Goal: Navigation & Orientation: Find specific page/section

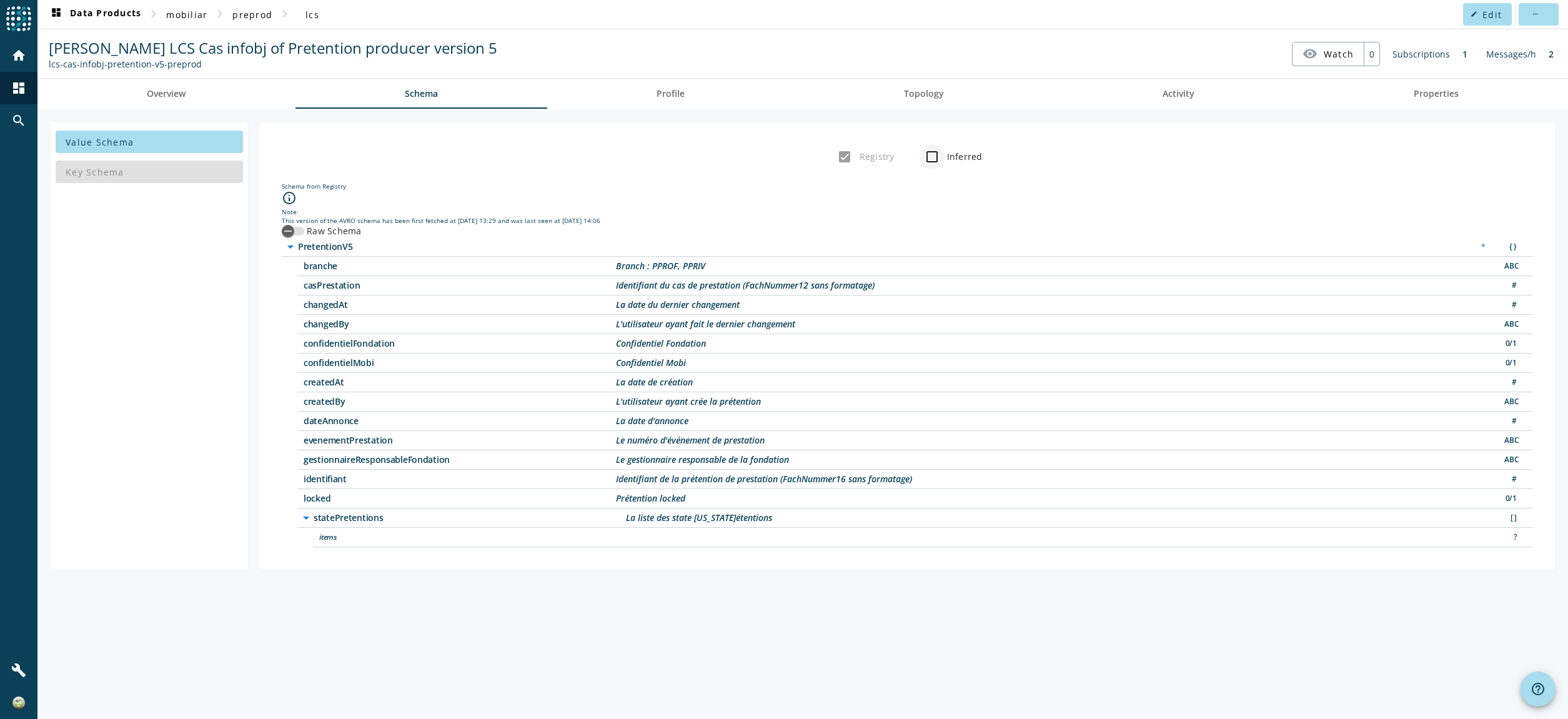
click at [946, 156] on div at bounding box center [932, 157] width 30 height 30
checkbox input "true"
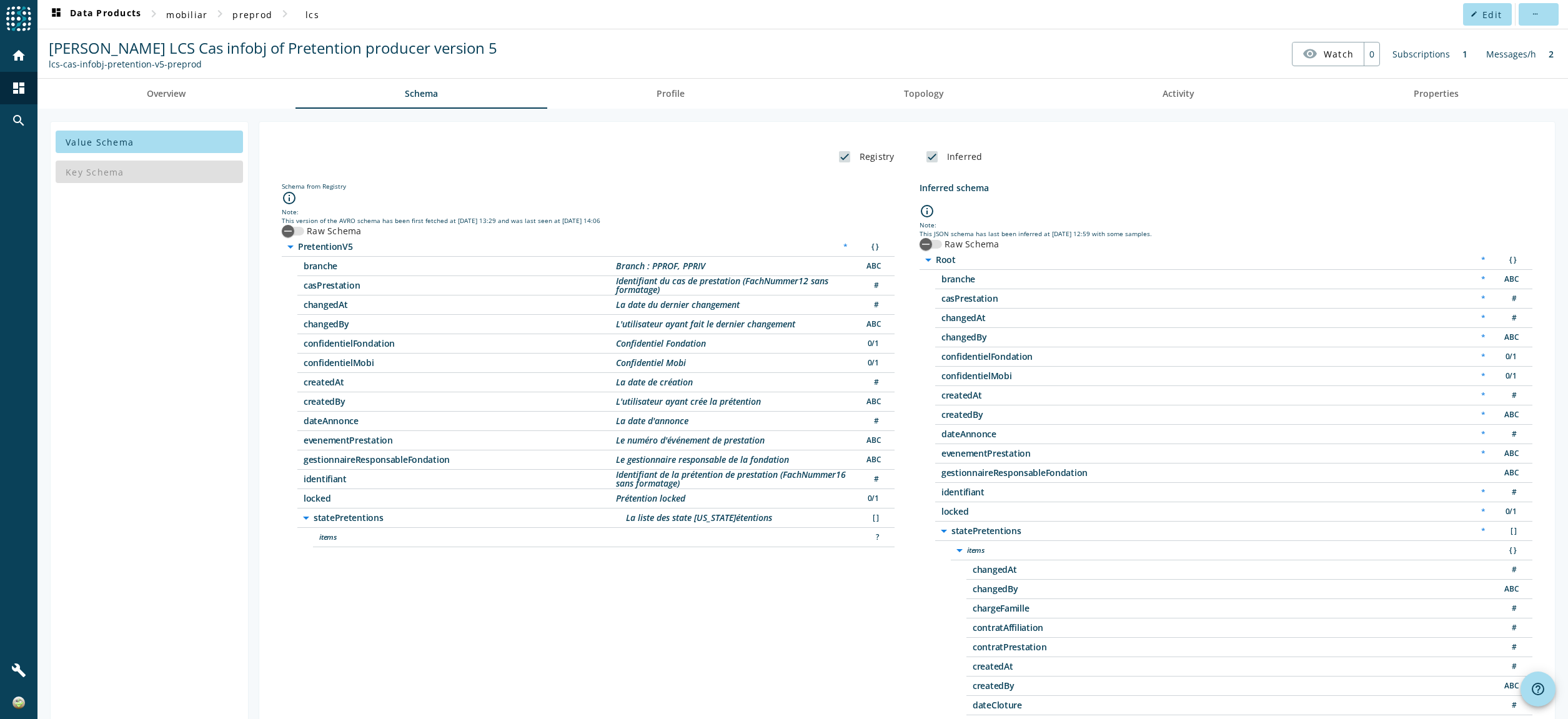
click at [869, 158] on label "Registry" at bounding box center [876, 156] width 37 height 12
click at [857, 158] on input "Registry" at bounding box center [845, 157] width 25 height 25
checkbox input "false"
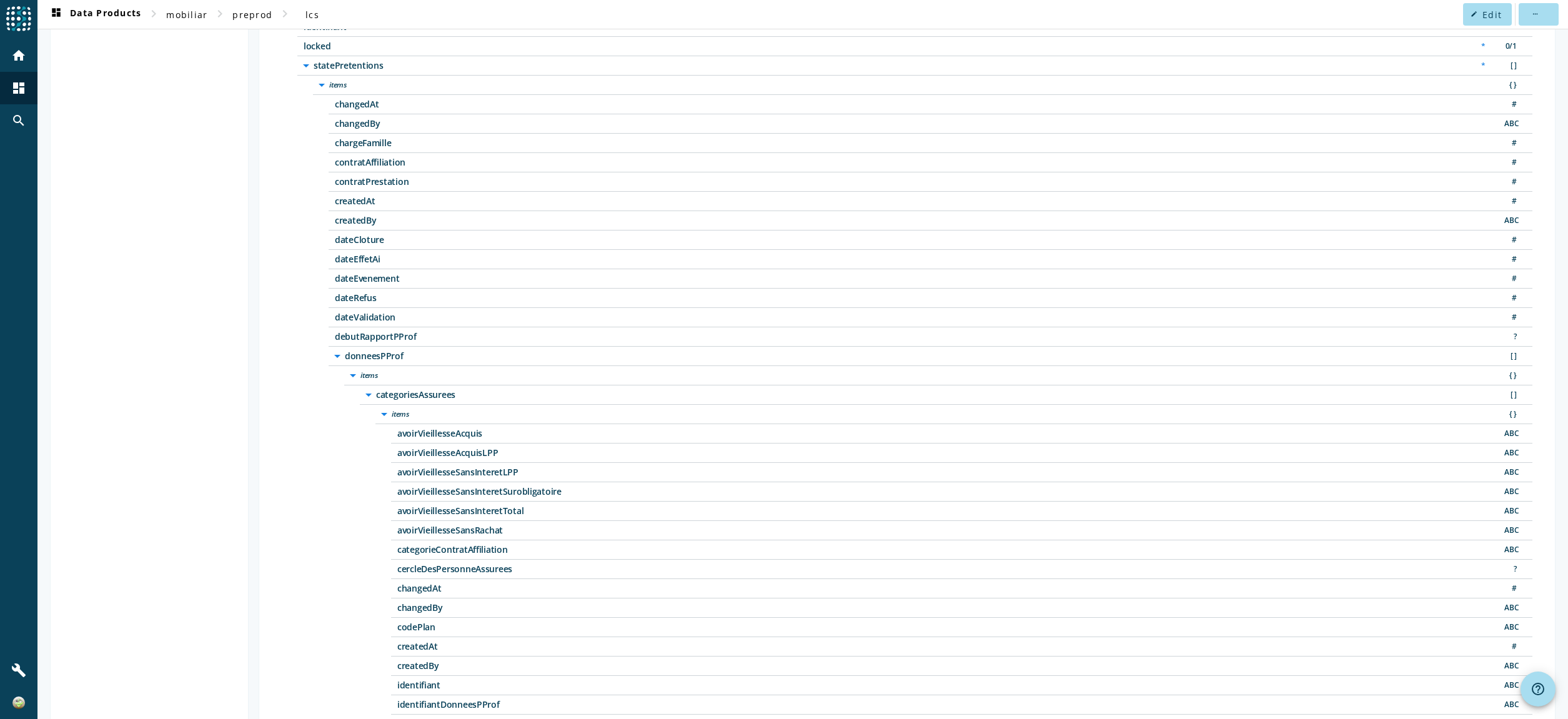
scroll to position [278, 0]
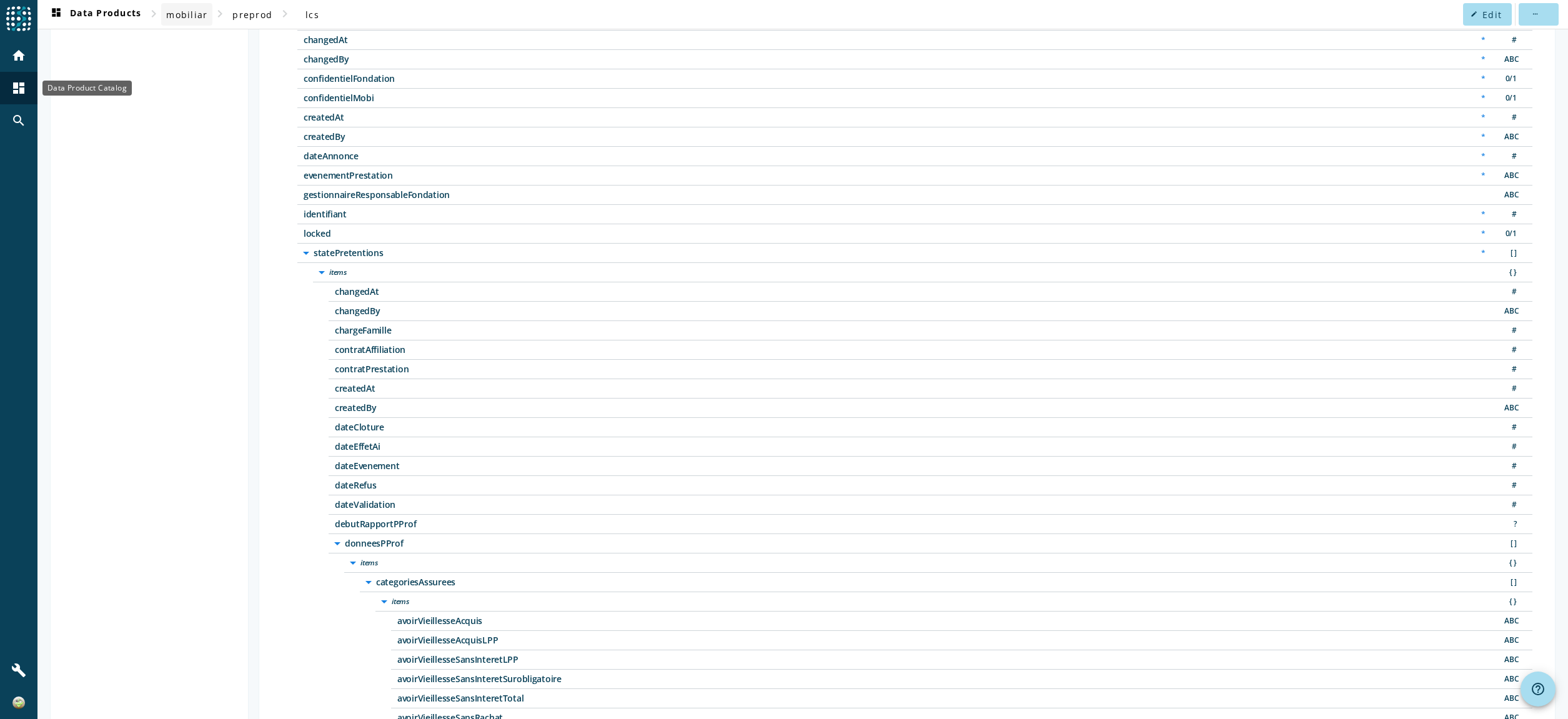
click at [195, 13] on span "mobiliar" at bounding box center [187, 14] width 41 height 12
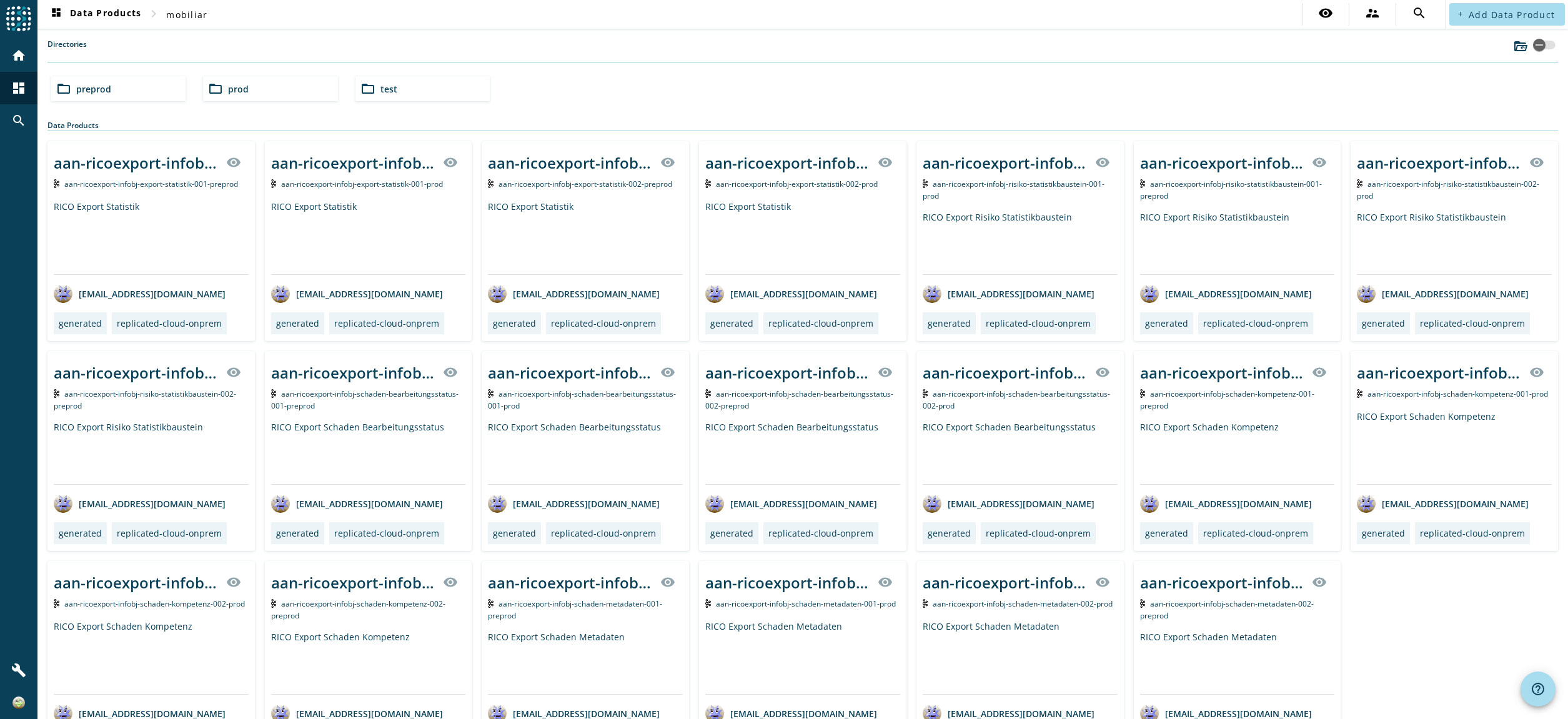
click at [241, 91] on span "prod" at bounding box center [238, 89] width 20 height 12
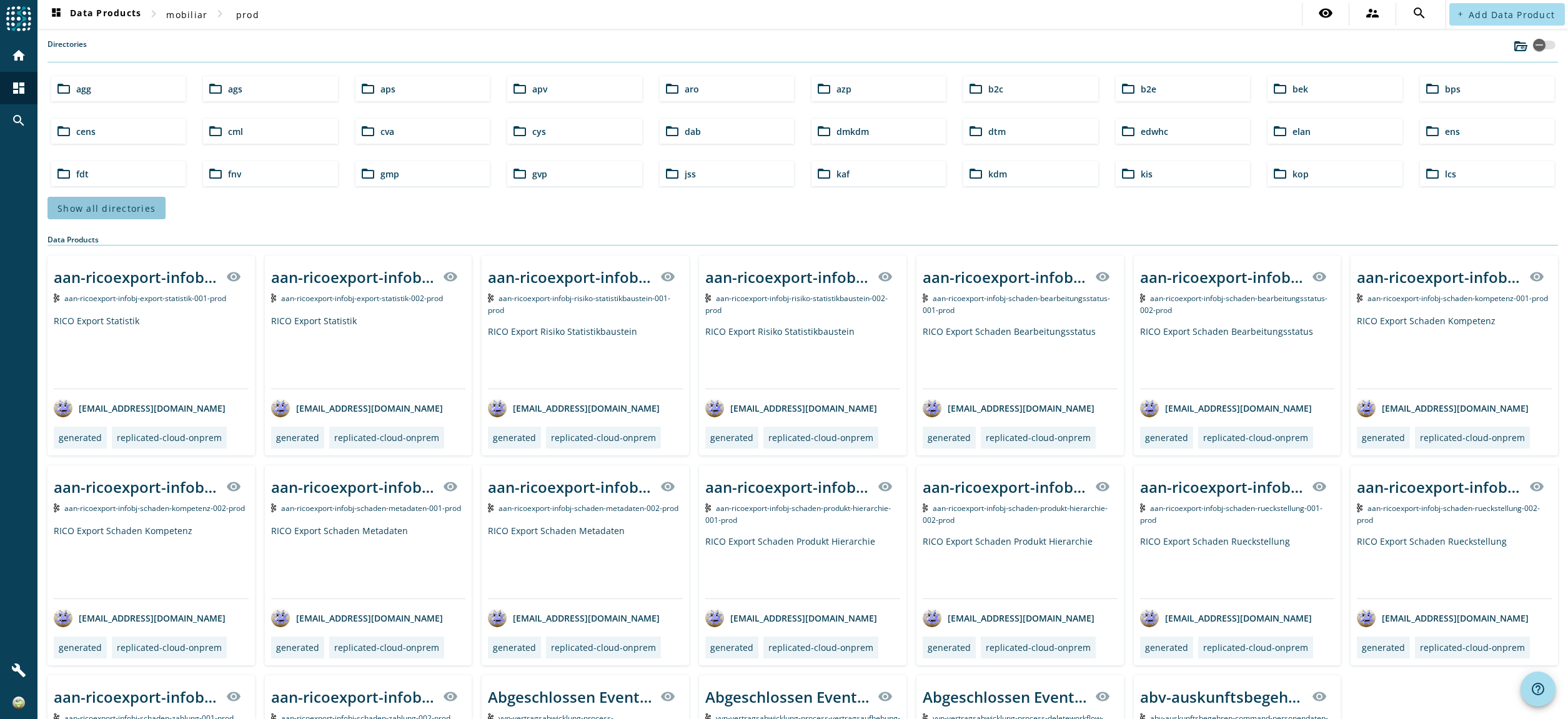
click at [114, 206] on span "Show all directories" at bounding box center [106, 208] width 98 height 12
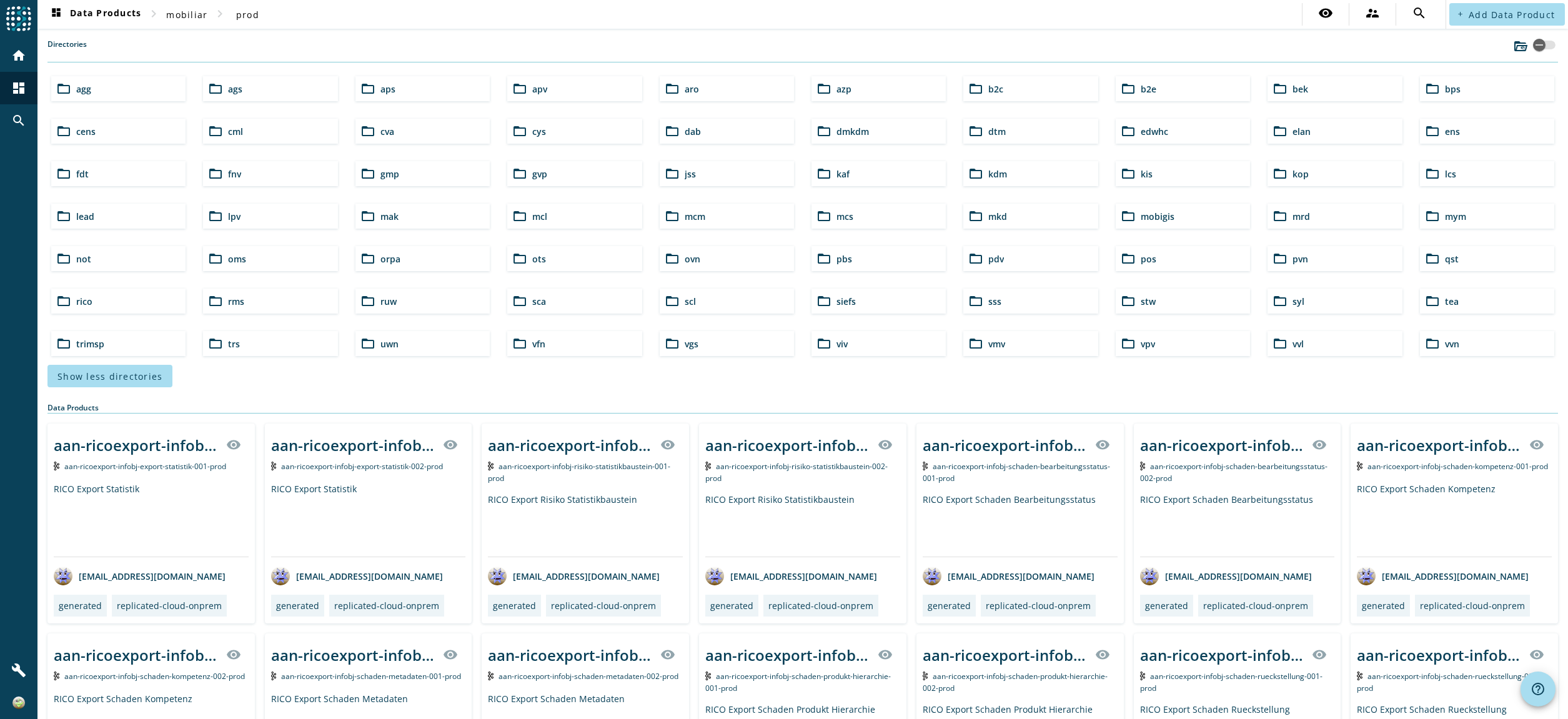
click at [1452, 174] on div "folder_open lcs" at bounding box center [1487, 174] width 134 height 25
